Goal: Task Accomplishment & Management: Use online tool/utility

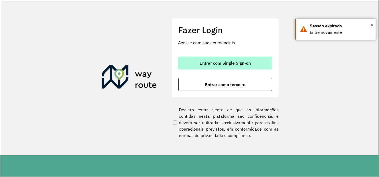
click at [206, 61] on span "Entrar com Single Sign-on" at bounding box center [224, 63] width 51 height 4
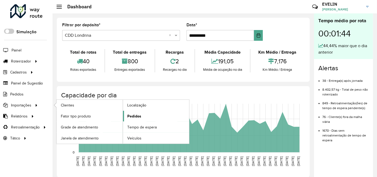
click at [143, 113] on link "Pedidos" at bounding box center [156, 116] width 66 height 11
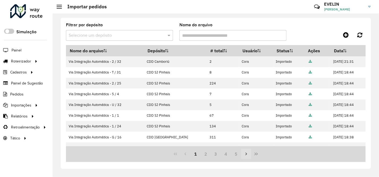
click at [244, 155] on icon "Next Page" at bounding box center [246, 154] width 4 height 4
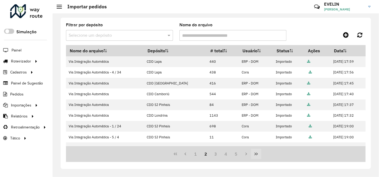
click at [254, 153] on icon "Last Page" at bounding box center [256, 154] width 4 height 4
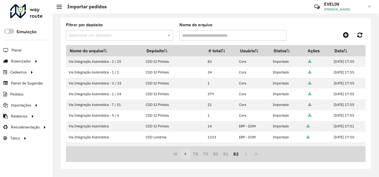
click at [185, 154] on icon "Previous Page" at bounding box center [186, 153] width 2 height 3
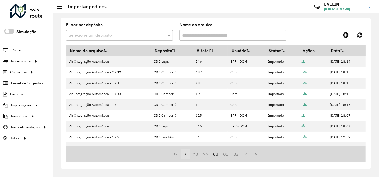
click at [185, 154] on icon "Previous Page" at bounding box center [186, 153] width 2 height 3
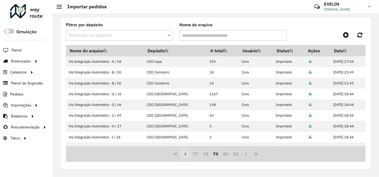
click at [185, 154] on icon "Previous Page" at bounding box center [186, 153] width 2 height 3
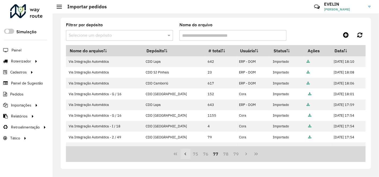
click at [185, 154] on icon "Previous Page" at bounding box center [186, 153] width 2 height 3
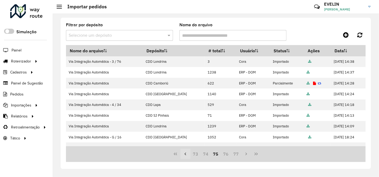
click at [185, 154] on icon "Previous Page" at bounding box center [186, 153] width 2 height 3
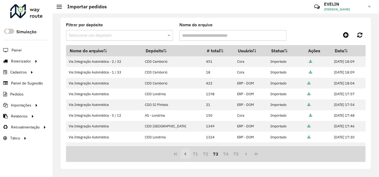
click at [185, 154] on icon "Previous Page" at bounding box center [186, 153] width 2 height 3
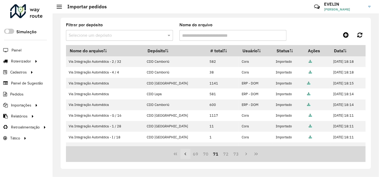
click at [185, 154] on icon "Previous Page" at bounding box center [186, 153] width 2 height 3
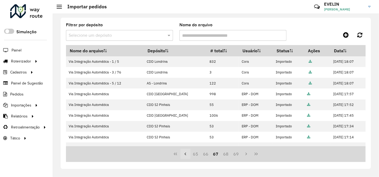
click at [185, 154] on icon "Previous Page" at bounding box center [186, 153] width 2 height 3
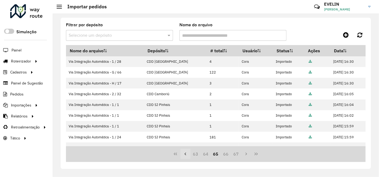
click at [185, 154] on icon "Previous Page" at bounding box center [186, 153] width 2 height 3
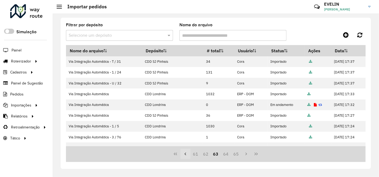
click at [185, 154] on icon "Previous Page" at bounding box center [186, 153] width 2 height 3
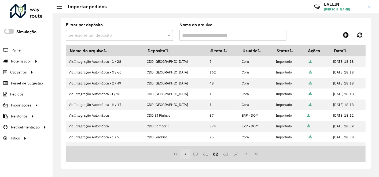
click at [185, 154] on icon "Previous Page" at bounding box center [186, 153] width 2 height 3
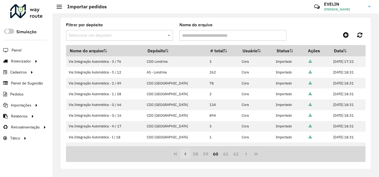
click at [185, 154] on icon "Previous Page" at bounding box center [186, 153] width 2 height 3
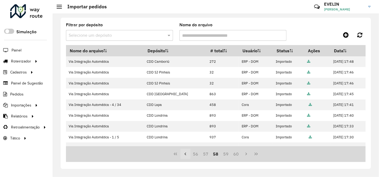
click at [185, 154] on icon "Previous Page" at bounding box center [186, 153] width 2 height 3
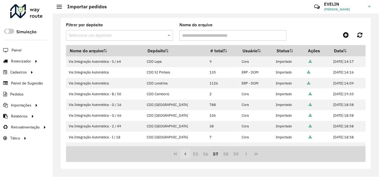
click at [185, 154] on icon "Previous Page" at bounding box center [186, 153] width 2 height 3
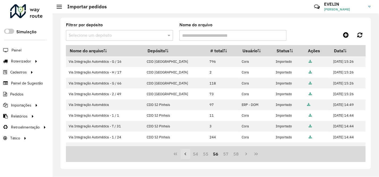
click at [185, 154] on icon "Previous Page" at bounding box center [186, 153] width 2 height 3
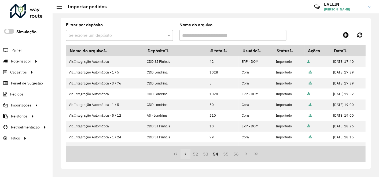
click at [185, 154] on icon "Previous Page" at bounding box center [186, 153] width 2 height 3
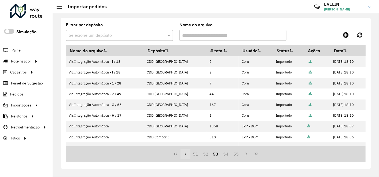
click at [185, 154] on icon "Previous Page" at bounding box center [186, 153] width 2 height 3
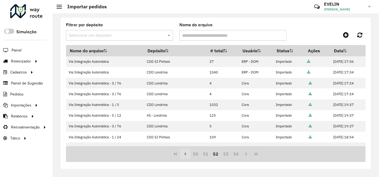
click at [185, 154] on icon "Previous Page" at bounding box center [186, 153] width 2 height 3
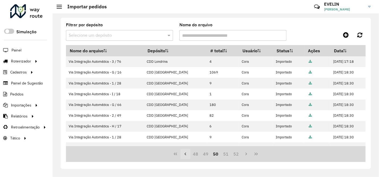
click at [185, 154] on icon "Previous Page" at bounding box center [186, 153] width 2 height 3
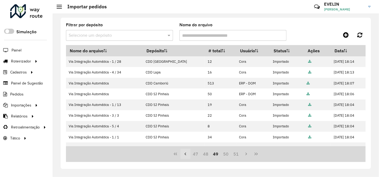
click at [185, 154] on icon "Previous Page" at bounding box center [186, 153] width 2 height 3
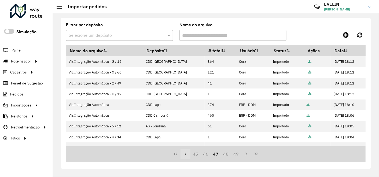
click at [185, 154] on icon "Previous Page" at bounding box center [186, 153] width 2 height 3
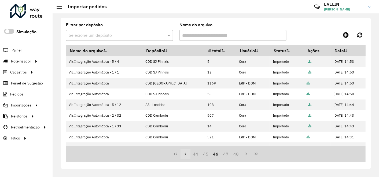
click at [185, 154] on icon "Previous Page" at bounding box center [186, 153] width 2 height 3
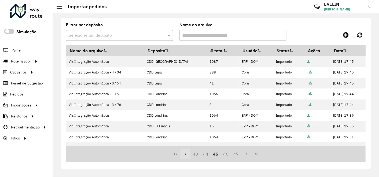
click at [185, 154] on icon "Previous Page" at bounding box center [186, 153] width 2 height 3
click at [186, 152] on icon "Previous Page" at bounding box center [185, 154] width 4 height 4
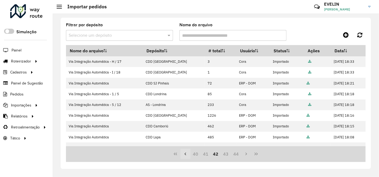
click at [186, 152] on icon "Previous Page" at bounding box center [185, 154] width 4 height 4
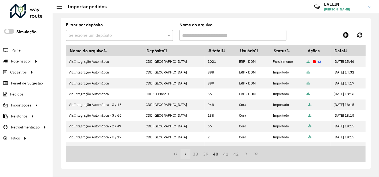
click at [186, 152] on icon "Previous Page" at bounding box center [185, 154] width 4 height 4
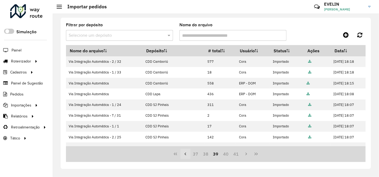
click at [186, 152] on icon "Previous Page" at bounding box center [185, 154] width 4 height 4
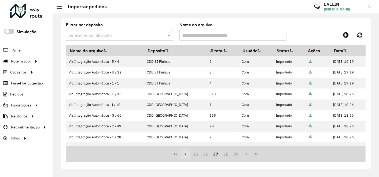
click at [186, 152] on icon "Previous Page" at bounding box center [185, 154] width 4 height 4
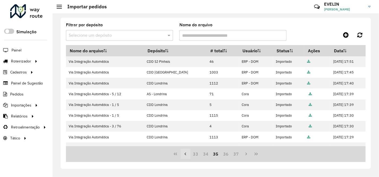
click at [186, 152] on icon "Previous Page" at bounding box center [185, 154] width 4 height 4
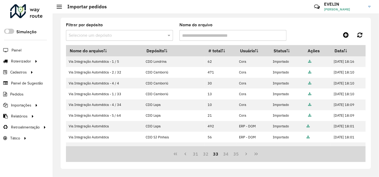
click at [174, 154] on icon "First Page" at bounding box center [175, 153] width 3 height 3
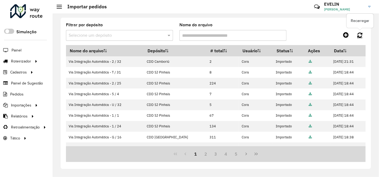
click at [363, 32] on link at bounding box center [360, 35] width 12 height 10
click at [361, 34] on icon at bounding box center [359, 35] width 5 height 6
click at [362, 35] on icon at bounding box center [359, 35] width 5 height 6
click at [377, 177] on html "Aguarde... Pop-up bloqueado! Seu navegador bloqueou automáticamente a abertura …" at bounding box center [189, 88] width 379 height 177
click at [360, 35] on icon at bounding box center [359, 35] width 5 height 6
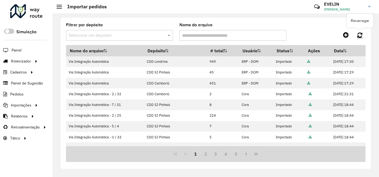
click at [363, 32] on link at bounding box center [360, 35] width 12 height 10
click at [359, 33] on icon at bounding box center [359, 35] width 5 height 6
